Goal: Use online tool/utility

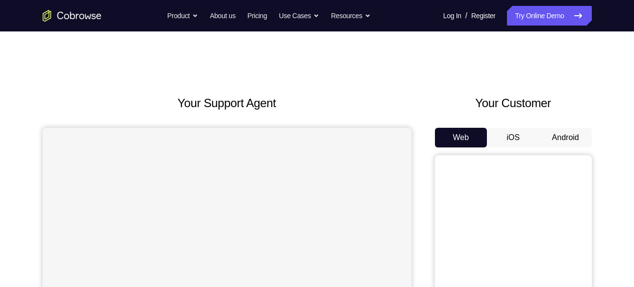
click at [568, 135] on button "Android" at bounding box center [566, 138] width 53 height 20
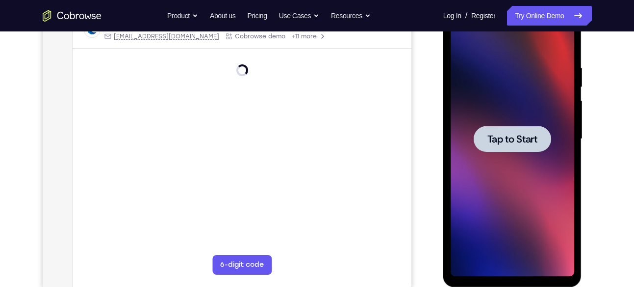
scroll to position [169, 0]
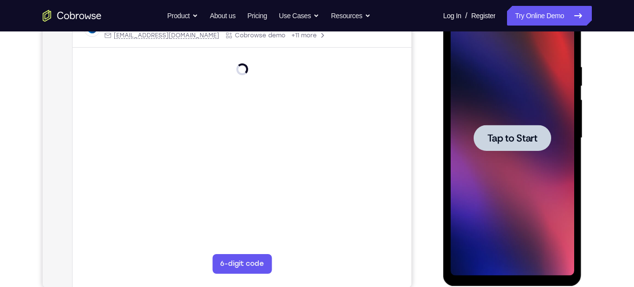
click at [521, 133] on span "Tap to Start" at bounding box center [513, 138] width 50 height 10
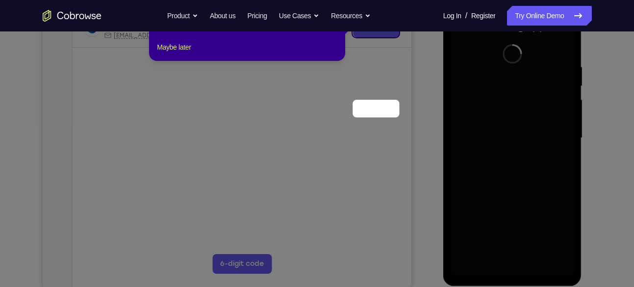
scroll to position [89, 0]
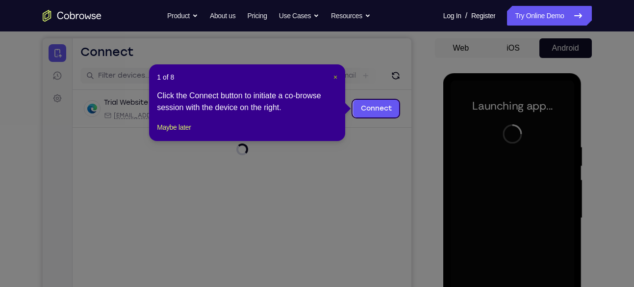
click at [337, 75] on span "×" at bounding box center [336, 77] width 4 height 8
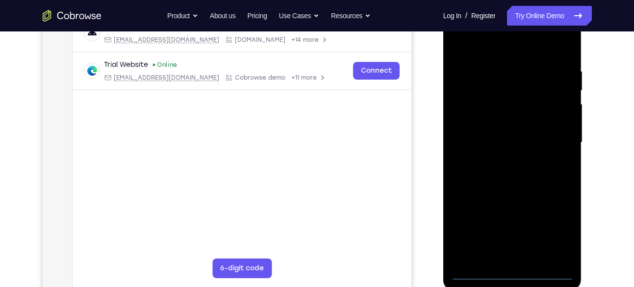
scroll to position [160, 0]
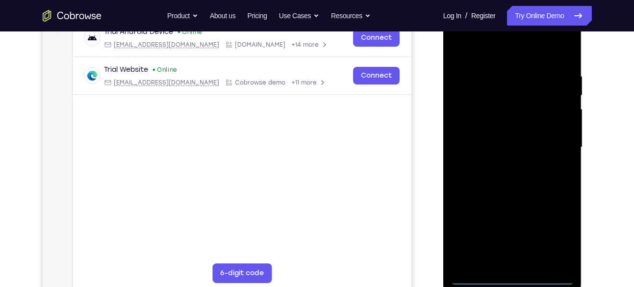
click at [514, 278] on div at bounding box center [513, 147] width 124 height 275
click at [559, 235] on div at bounding box center [513, 147] width 124 height 275
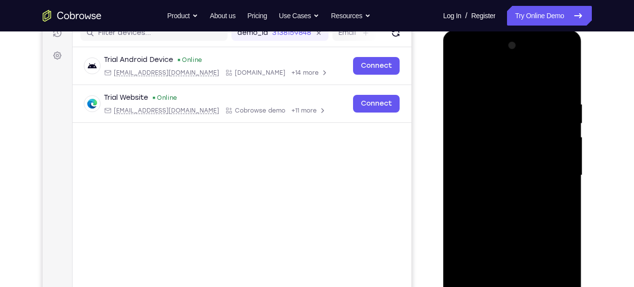
scroll to position [130, 0]
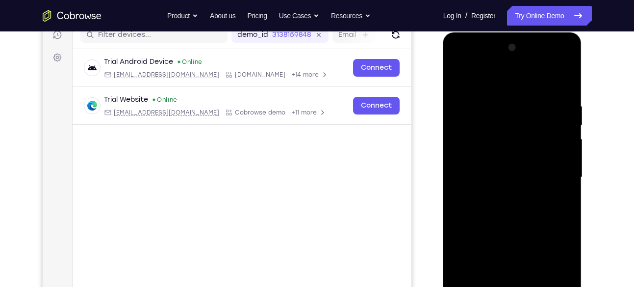
click at [464, 66] on div at bounding box center [513, 177] width 124 height 275
click at [472, 147] on div at bounding box center [513, 177] width 124 height 275
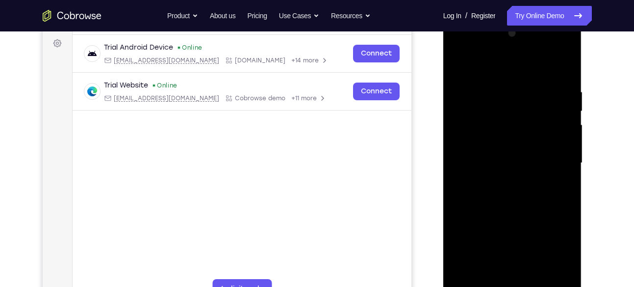
scroll to position [144, 0]
click at [497, 162] on div at bounding box center [513, 163] width 124 height 275
click at [493, 153] on div at bounding box center [513, 163] width 124 height 275
click at [496, 175] on div at bounding box center [513, 163] width 124 height 275
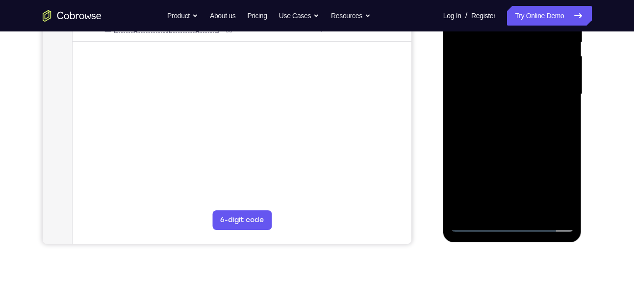
scroll to position [213, 0]
drag, startPoint x: 520, startPoint y: 100, endPoint x: 519, endPoint y: 116, distance: 16.7
click at [519, 116] on div at bounding box center [513, 93] width 124 height 275
click at [501, 202] on div at bounding box center [513, 93] width 124 height 275
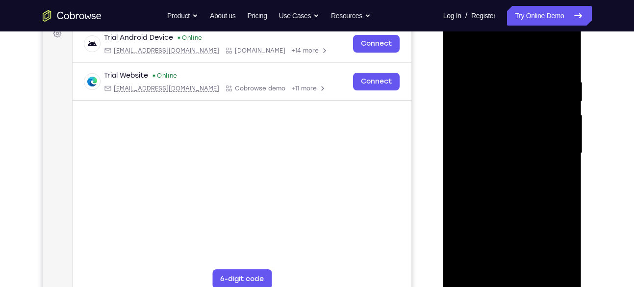
scroll to position [163, 0]
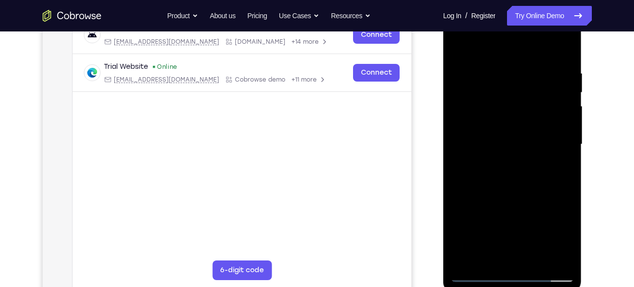
drag, startPoint x: 498, startPoint y: 196, endPoint x: 507, endPoint y: 137, distance: 60.1
click at [507, 137] on div at bounding box center [513, 144] width 124 height 275
click at [475, 160] on div at bounding box center [513, 144] width 124 height 275
drag, startPoint x: 486, startPoint y: 113, endPoint x: 474, endPoint y: 166, distance: 54.8
click at [474, 166] on div at bounding box center [513, 144] width 124 height 275
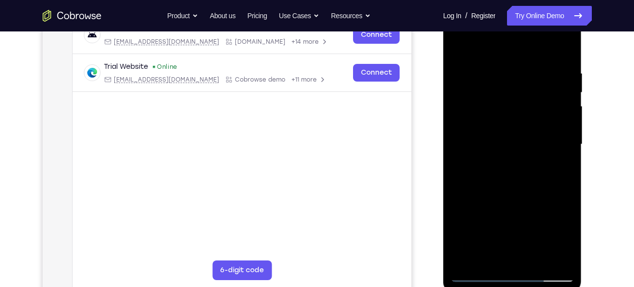
click at [517, 117] on div at bounding box center [513, 144] width 124 height 275
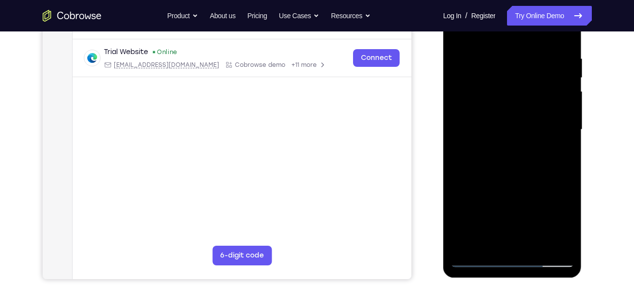
scroll to position [178, 0]
click at [457, 134] on div at bounding box center [513, 129] width 124 height 275
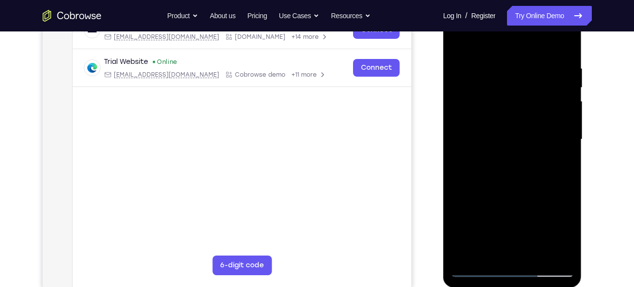
scroll to position [172, 0]
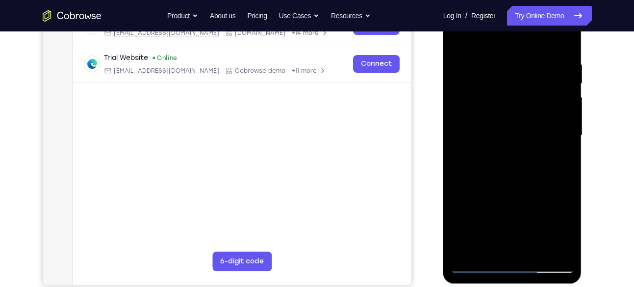
click at [457, 139] on div at bounding box center [513, 135] width 124 height 275
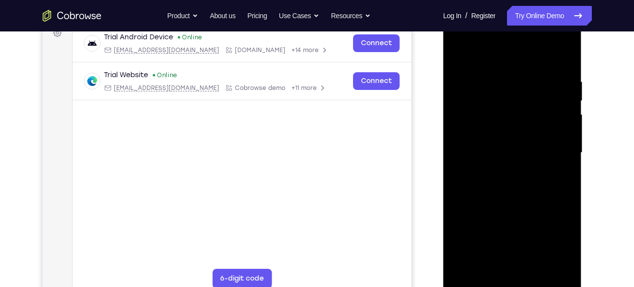
scroll to position [174, 0]
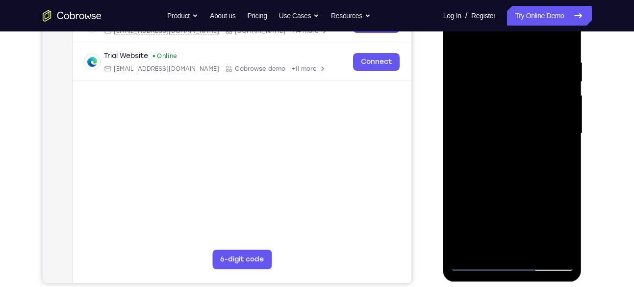
click at [455, 139] on div at bounding box center [513, 133] width 124 height 275
click at [462, 139] on div at bounding box center [513, 133] width 124 height 275
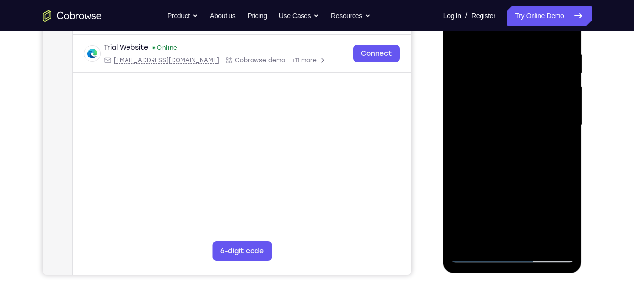
scroll to position [179, 0]
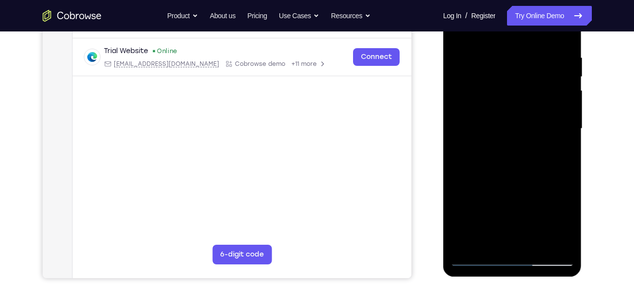
click at [456, 139] on div at bounding box center [513, 128] width 124 height 275
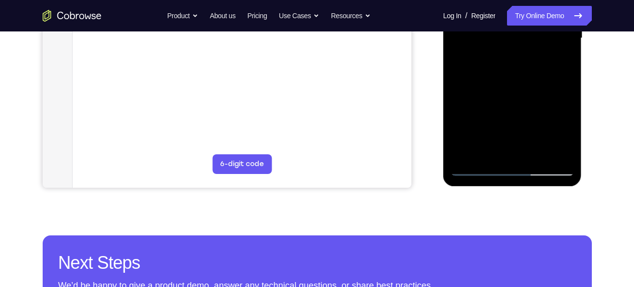
scroll to position [269, 0]
click at [479, 167] on div at bounding box center [513, 37] width 124 height 275
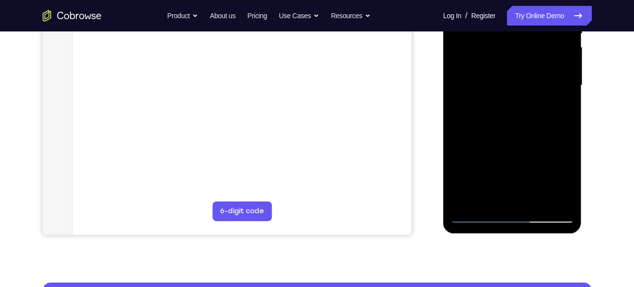
scroll to position [206, 0]
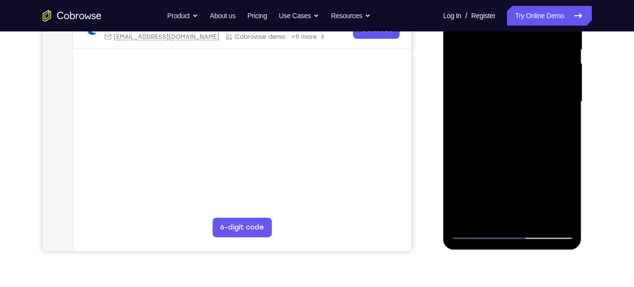
click at [490, 128] on div at bounding box center [513, 101] width 124 height 275
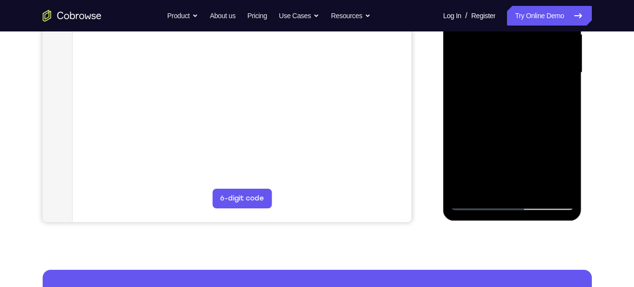
scroll to position [235, 0]
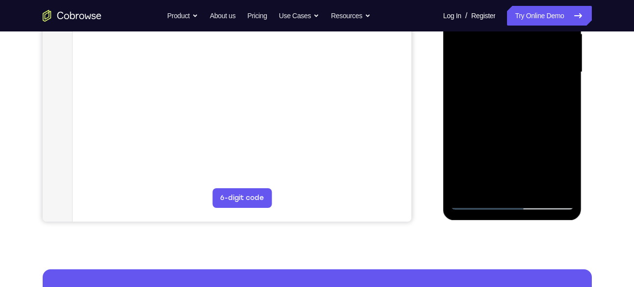
click at [477, 202] on div at bounding box center [513, 72] width 124 height 275
click at [522, 104] on div at bounding box center [513, 72] width 124 height 275
click at [479, 200] on div at bounding box center [513, 72] width 124 height 275
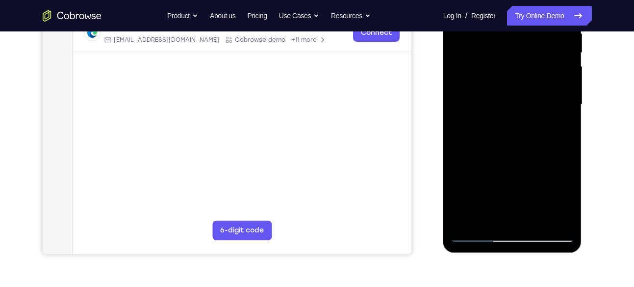
scroll to position [202, 0]
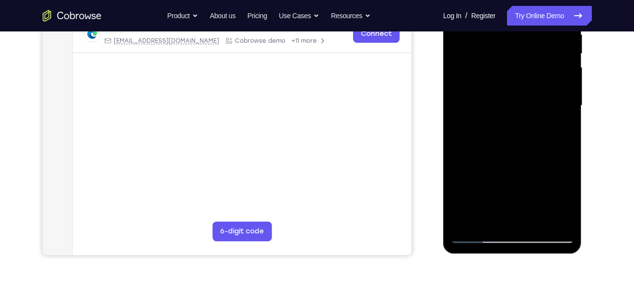
click at [531, 130] on div at bounding box center [513, 105] width 124 height 275
click at [504, 116] on div at bounding box center [513, 105] width 124 height 275
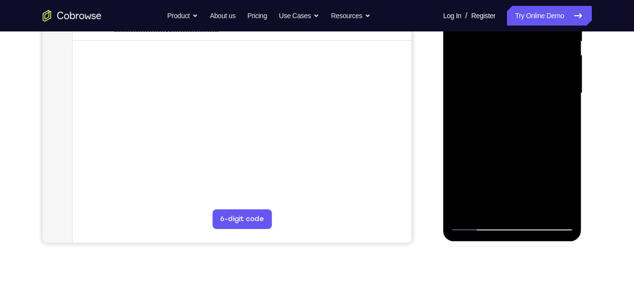
scroll to position [243, 0]
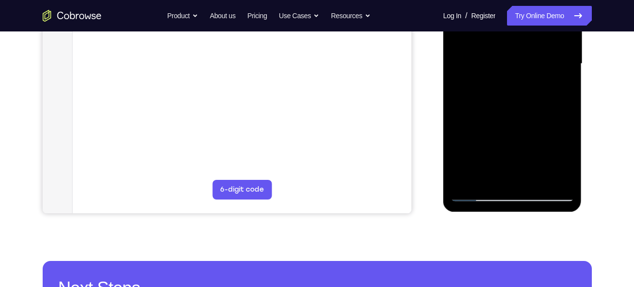
click at [477, 194] on div at bounding box center [513, 63] width 124 height 275
